Goal: Check status: Check status

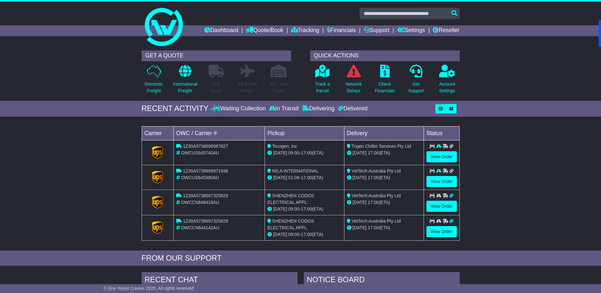
click at [215, 32] on link "Dashboard" at bounding box center [221, 30] width 34 height 11
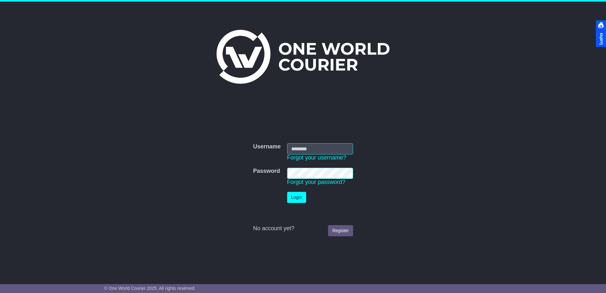
type input "**********"
click at [307, 196] on td "Login" at bounding box center [320, 197] width 72 height 17
click at [303, 196] on button "Login" at bounding box center [296, 197] width 19 height 11
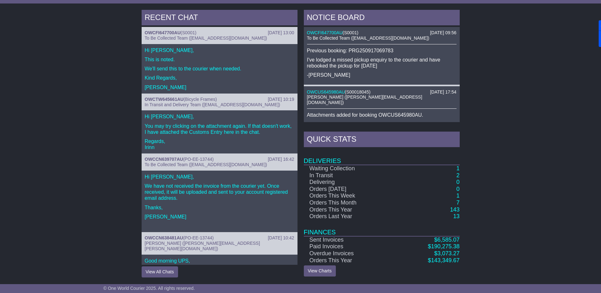
scroll to position [262, 0]
click at [442, 239] on span "6,585.07" at bounding box center [448, 239] width 22 height 6
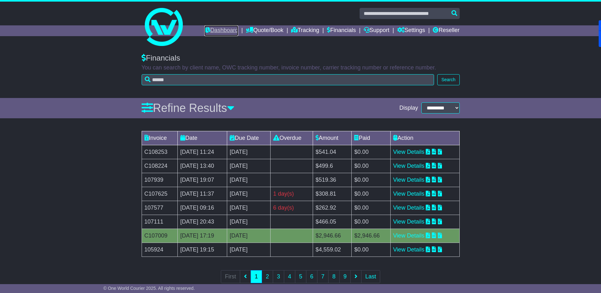
click at [212, 32] on link "Dashboard" at bounding box center [221, 30] width 34 height 11
